Goal: Task Accomplishment & Management: Manage account settings

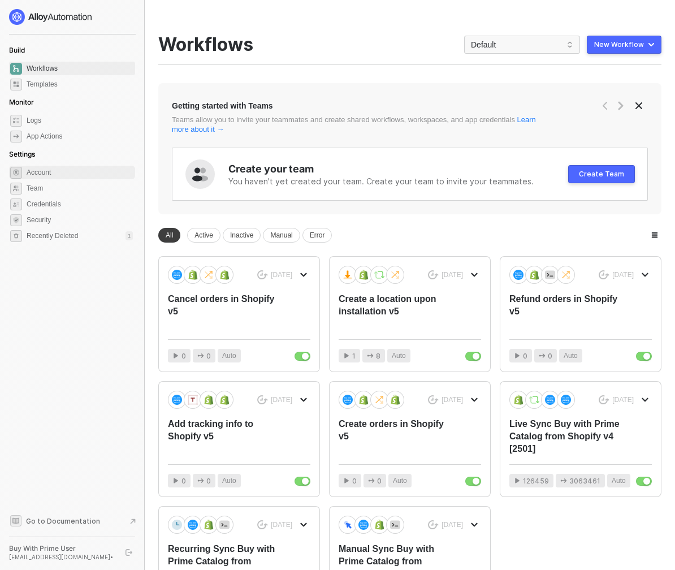
click at [81, 167] on span "Account" at bounding box center [80, 173] width 106 height 14
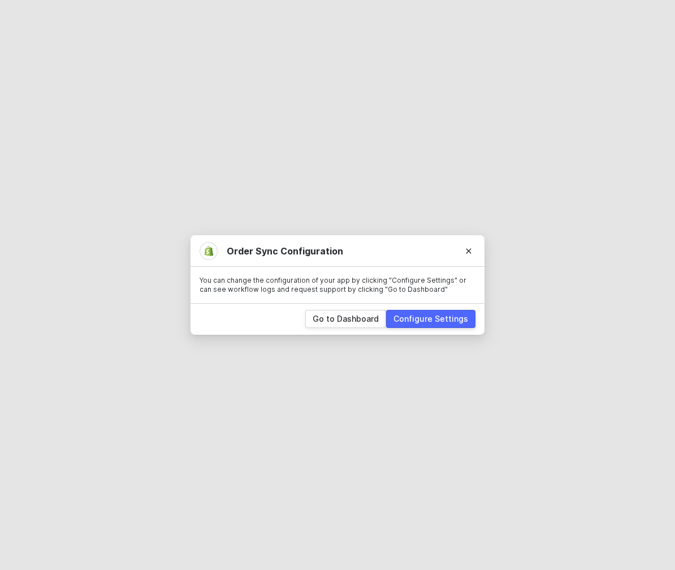
click at [431, 320] on div "Configure Settings" at bounding box center [431, 318] width 75 height 11
